Goal: Task Accomplishment & Management: Use online tool/utility

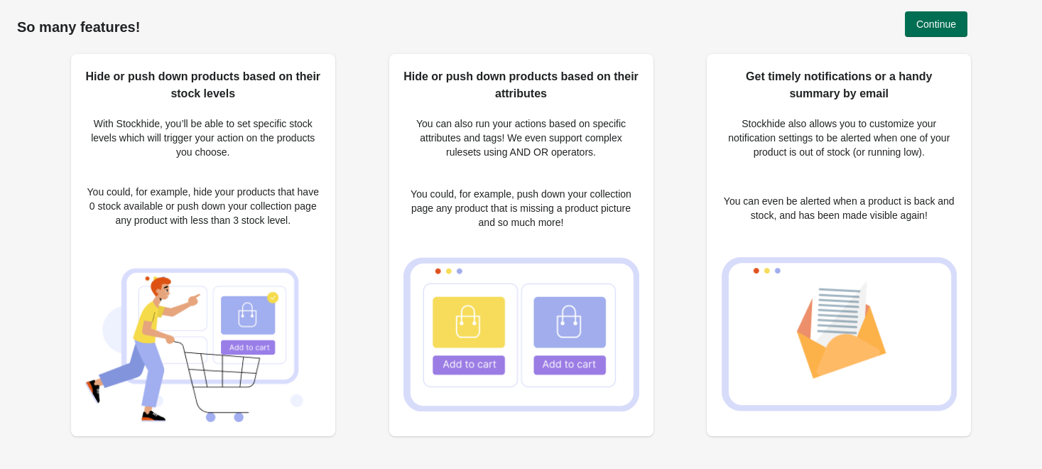
click at [949, 21] on span "Continue" at bounding box center [937, 23] width 40 height 11
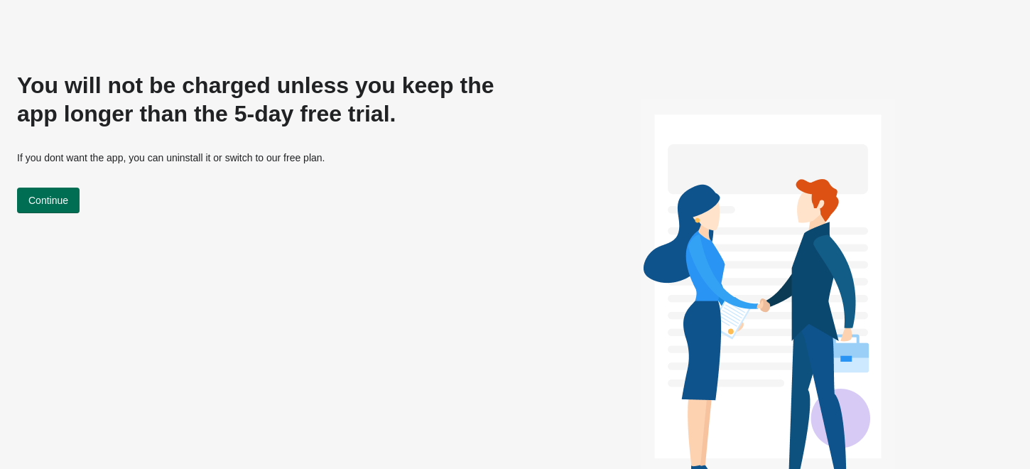
click at [67, 206] on span "Continue" at bounding box center [48, 200] width 40 height 11
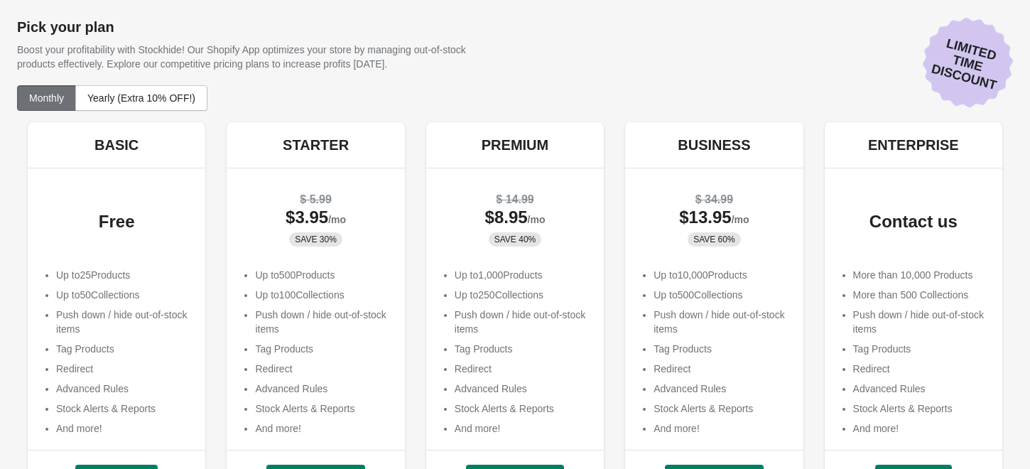
click at [151, 188] on div "Free" at bounding box center [116, 220] width 149 height 74
click at [137, 156] on div "BASIC" at bounding box center [117, 144] width 178 height 45
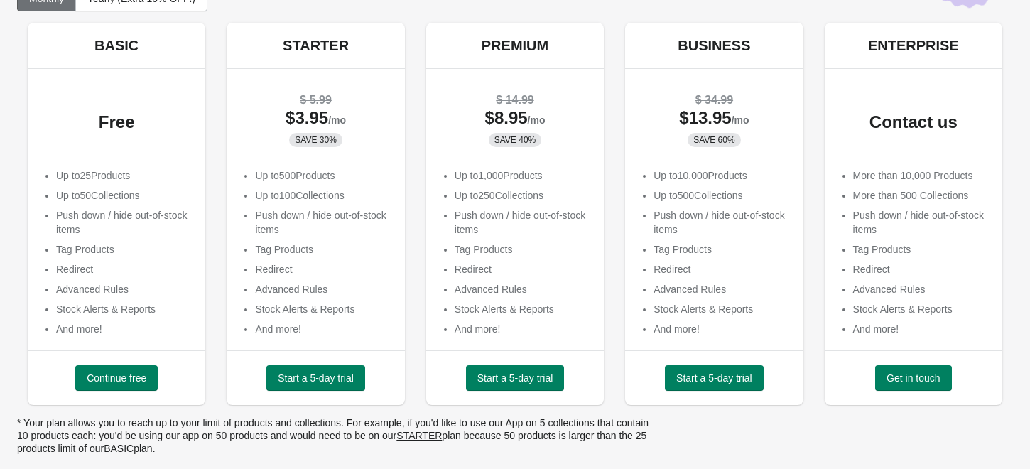
scroll to position [102, 0]
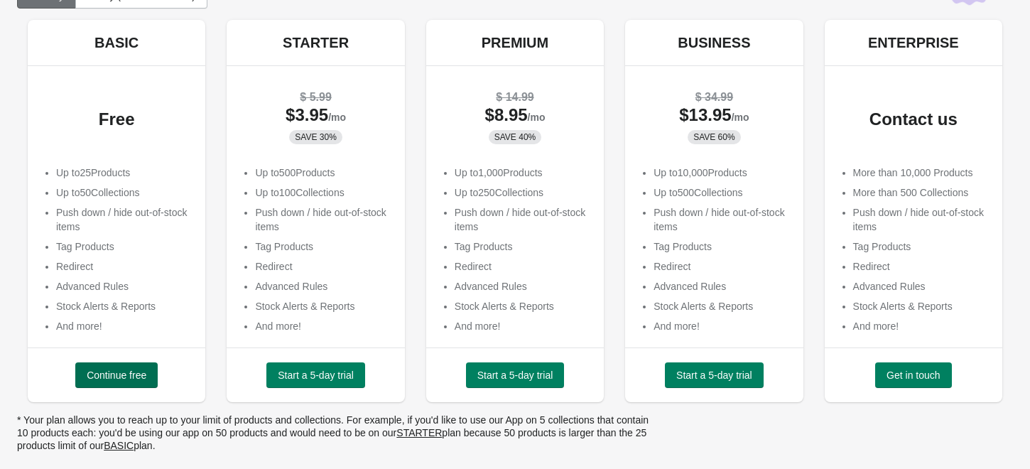
click at [124, 381] on button "Continue free" at bounding box center [116, 375] width 82 height 26
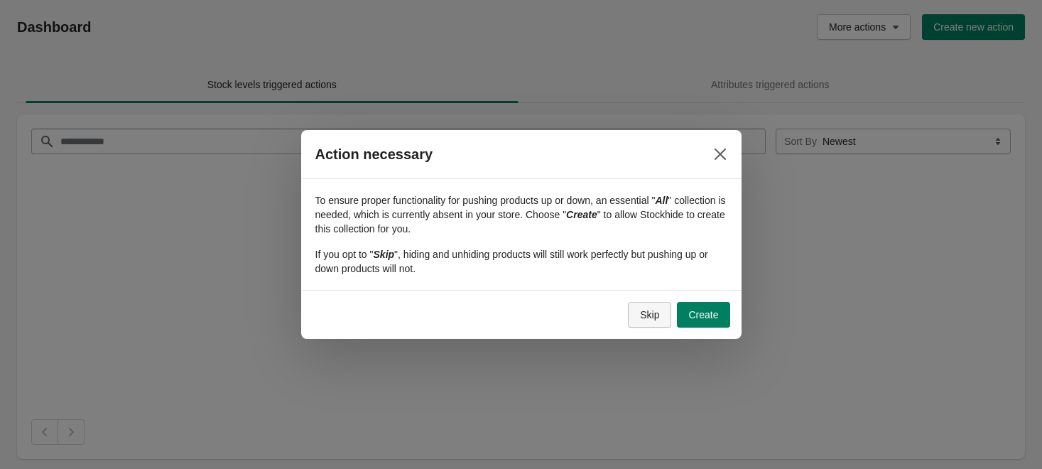
click at [654, 321] on button "Skip" at bounding box center [649, 315] width 43 height 26
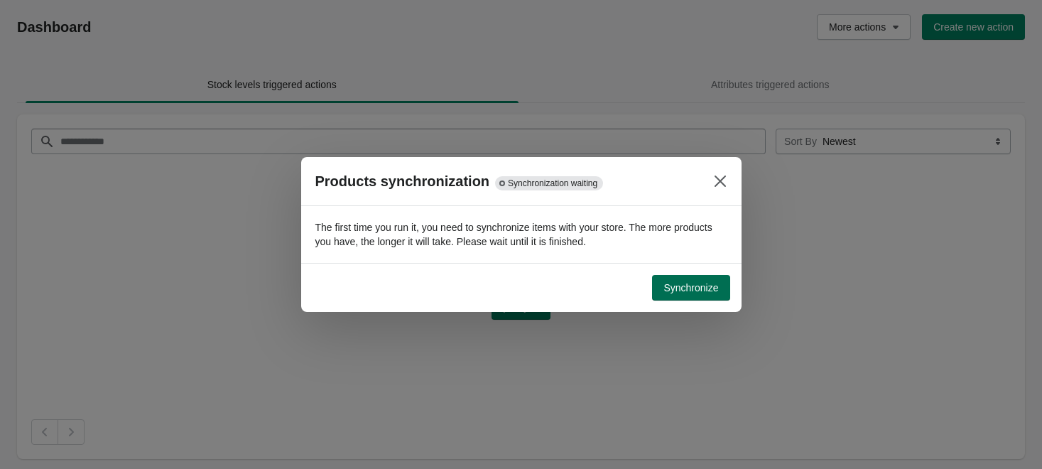
click at [690, 286] on span "Synchronize" at bounding box center [691, 287] width 55 height 11
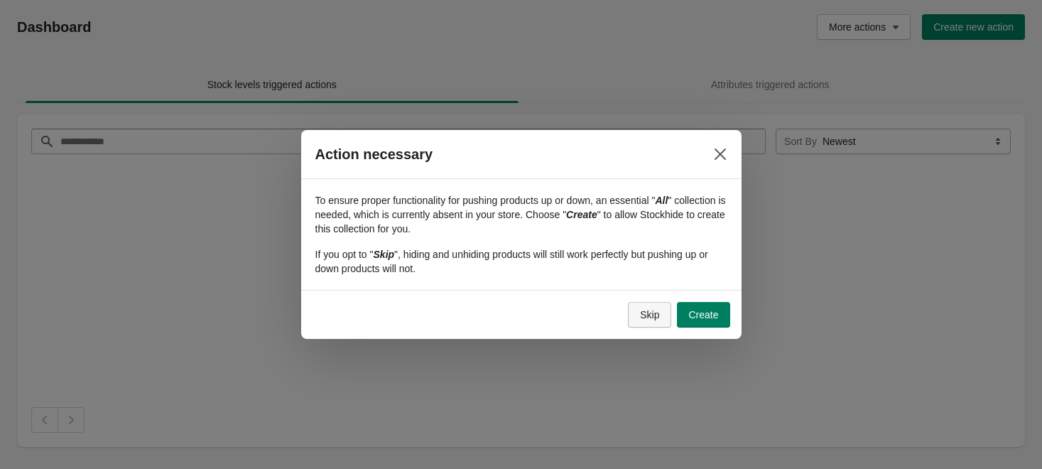
click at [631, 315] on button "Skip" at bounding box center [649, 315] width 43 height 26
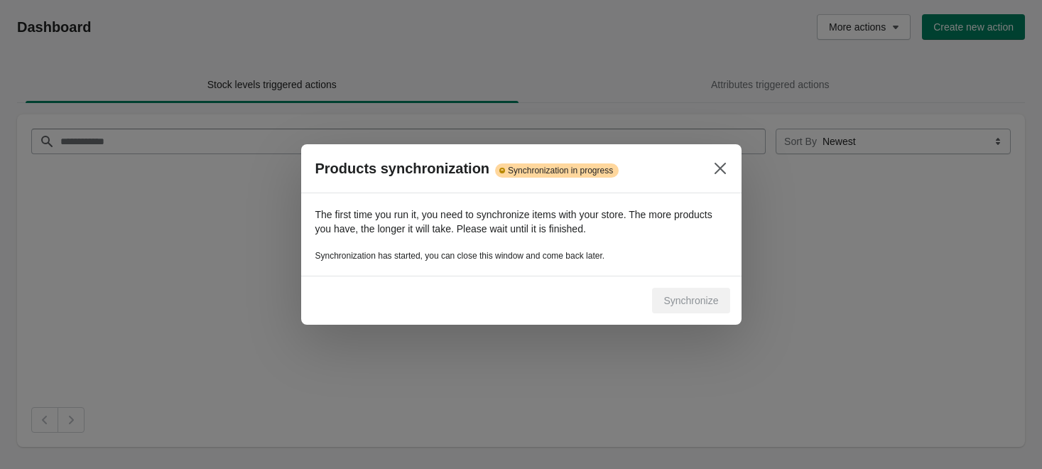
click at [583, 256] on p "Synchronization has started, you can close this window and come back later." at bounding box center [521, 255] width 412 height 11
click at [725, 173] on icon "Close" at bounding box center [720, 168] width 14 height 14
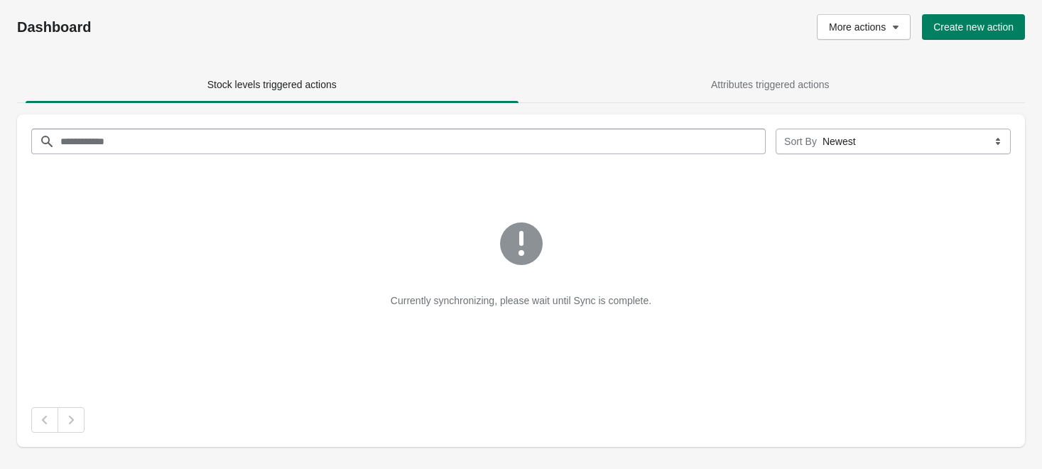
click at [514, 255] on img at bounding box center [521, 243] width 99 height 99
click at [136, 202] on div "Currently synchronizing, please wait until Sync is complete." at bounding box center [520, 259] width 985 height 131
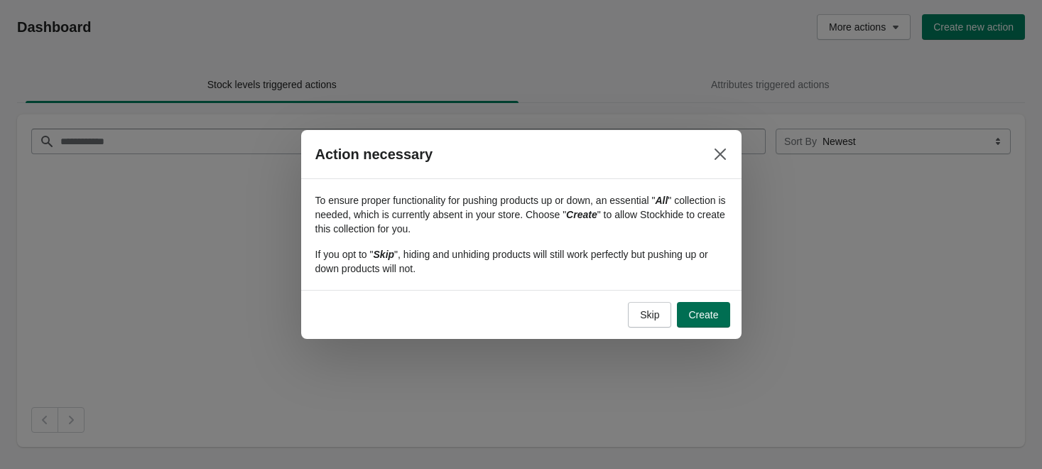
click at [703, 320] on span "Create" at bounding box center [703, 314] width 30 height 11
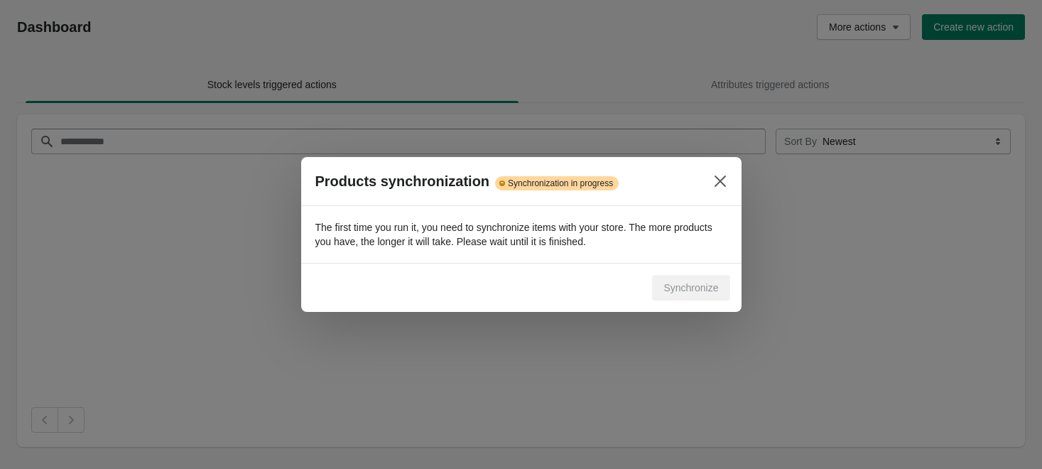
click at [566, 186] on span "Synchronization in progress" at bounding box center [560, 183] width 105 height 11
click at [732, 179] on button "Close" at bounding box center [721, 181] width 26 height 26
